Goal: Navigation & Orientation: Find specific page/section

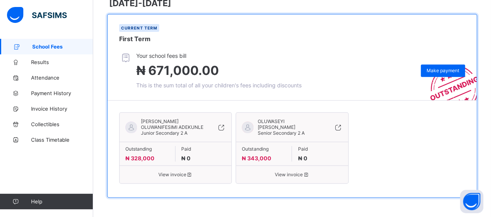
scroll to position [78, 0]
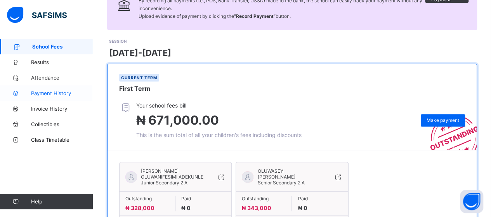
click at [60, 94] on span "Payment History" at bounding box center [62, 93] width 62 height 6
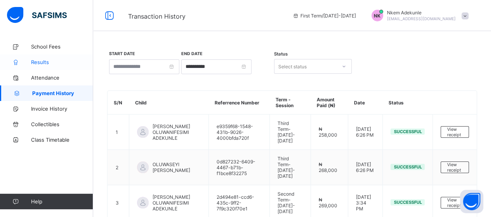
click at [48, 62] on span "Results" at bounding box center [62, 62] width 62 height 6
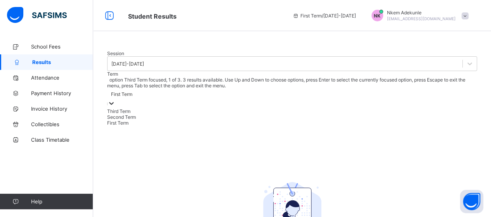
click at [115, 107] on icon at bounding box center [111, 103] width 8 height 8
click at [199, 126] on div "First Term" at bounding box center [292, 123] width 370 height 6
click at [115, 105] on div at bounding box center [111, 103] width 8 height 9
click at [205, 114] on div "Third Term" at bounding box center [292, 111] width 370 height 6
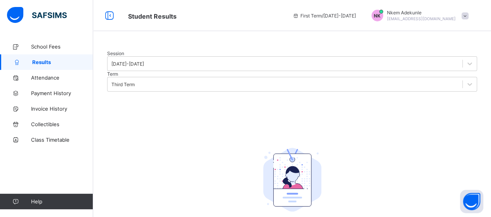
click at [169, 50] on div at bounding box center [292, 50] width 370 height 0
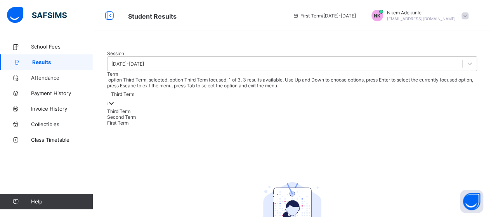
click at [115, 107] on icon at bounding box center [111, 103] width 8 height 8
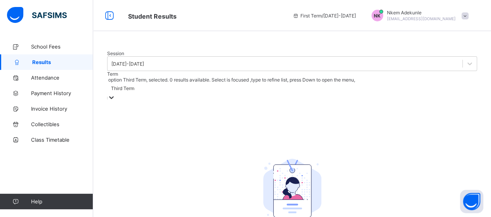
click at [115, 101] on icon at bounding box center [111, 97] width 8 height 8
click at [138, 50] on div at bounding box center [292, 50] width 370 height 0
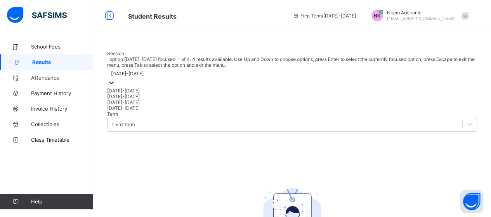
drag, startPoint x: 131, startPoint y: 109, endPoint x: 138, endPoint y: 107, distance: 7.6
click at [131, 76] on div "[DATE]-[DATE]" at bounding box center [127, 74] width 33 height 6
click at [127, 93] on div "[DATE]-[DATE]" at bounding box center [292, 91] width 370 height 6
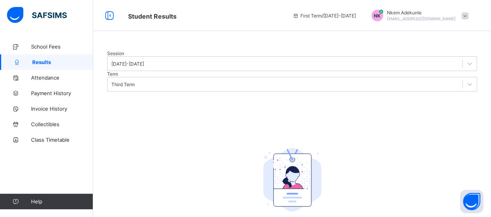
click at [252, 50] on div at bounding box center [292, 50] width 370 height 0
click at [285, 50] on div at bounding box center [292, 50] width 370 height 0
click at [465, 88] on icon at bounding box center [469, 84] width 8 height 8
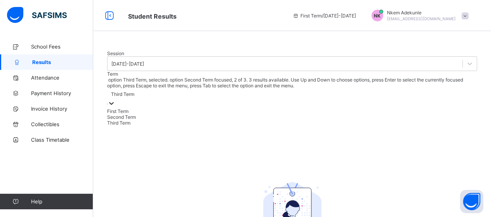
click at [216, 120] on div "Second Term" at bounding box center [292, 117] width 370 height 6
click at [115, 107] on icon at bounding box center [111, 103] width 8 height 8
click at [199, 126] on div "Third Term" at bounding box center [292, 123] width 370 height 6
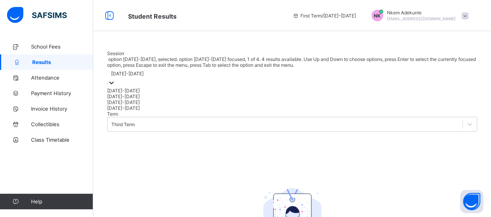
click at [115, 86] on icon at bounding box center [111, 83] width 8 height 8
click at [133, 99] on div "[DATE]-[DATE]" at bounding box center [292, 96] width 370 height 6
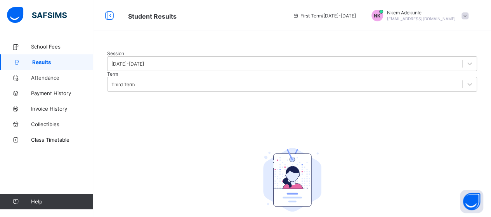
click at [277, 50] on div at bounding box center [292, 50] width 370 height 0
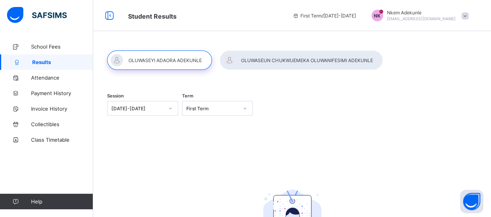
click at [247, 110] on icon at bounding box center [244, 108] width 5 height 8
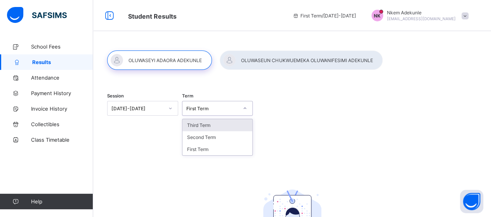
click at [196, 123] on div "Third Term" at bounding box center [217, 125] width 70 height 12
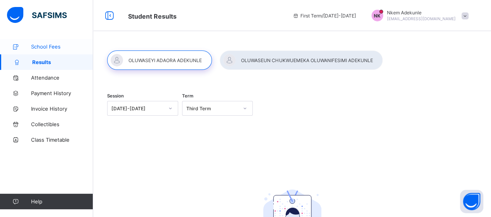
click at [54, 47] on span "School Fees" at bounding box center [62, 46] width 62 height 6
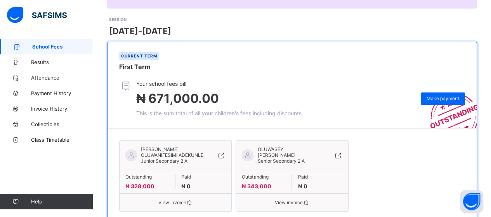
scroll to position [103, 0]
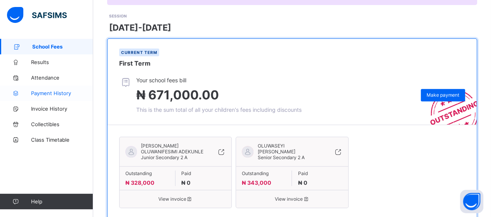
click at [46, 89] on link "Payment History" at bounding box center [46, 93] width 93 height 16
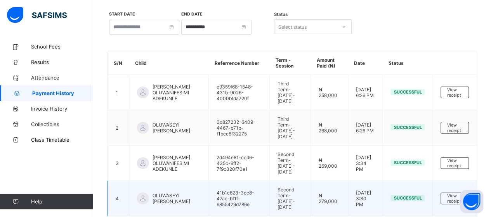
scroll to position [52, 0]
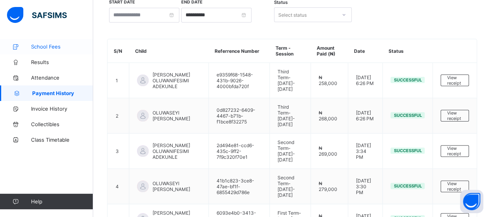
click at [60, 46] on span "School Fees" at bounding box center [62, 46] width 62 height 6
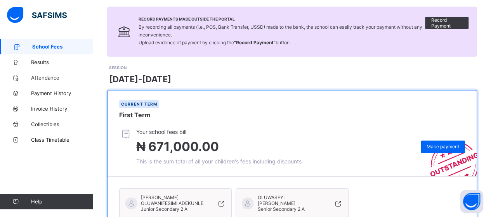
scroll to position [130, 0]
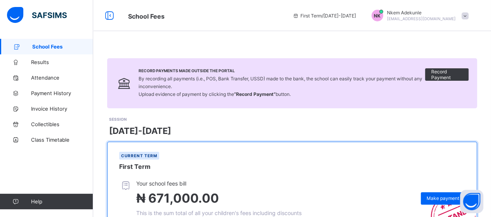
click at [50, 46] on span "School Fees" at bounding box center [62, 46] width 61 height 6
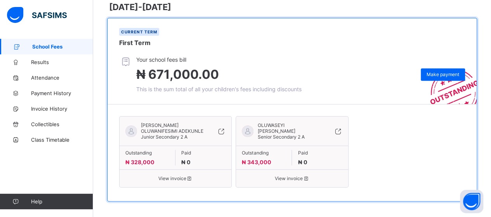
scroll to position [130, 0]
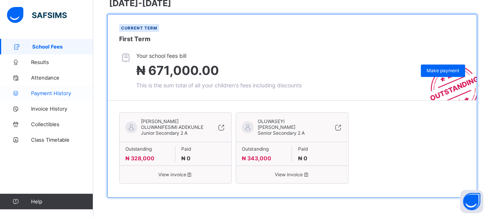
drag, startPoint x: 45, startPoint y: 95, endPoint x: 67, endPoint y: 99, distance: 22.1
click at [46, 95] on span "Payment History" at bounding box center [62, 93] width 62 height 6
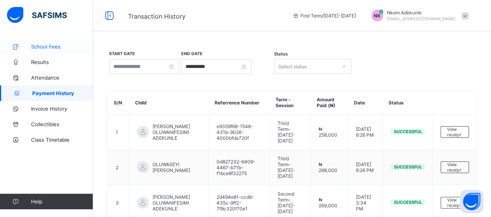
click at [55, 48] on span "School Fees" at bounding box center [62, 46] width 62 height 6
